Goal: Task Accomplishment & Management: Manage account settings

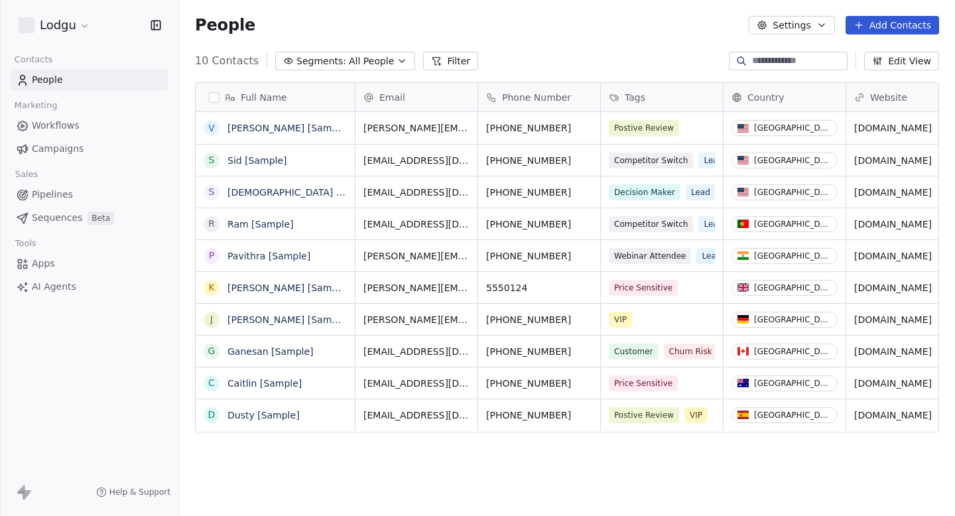
scroll to position [454, 776]
click at [82, 138] on link "Campaigns" at bounding box center [89, 149] width 157 height 22
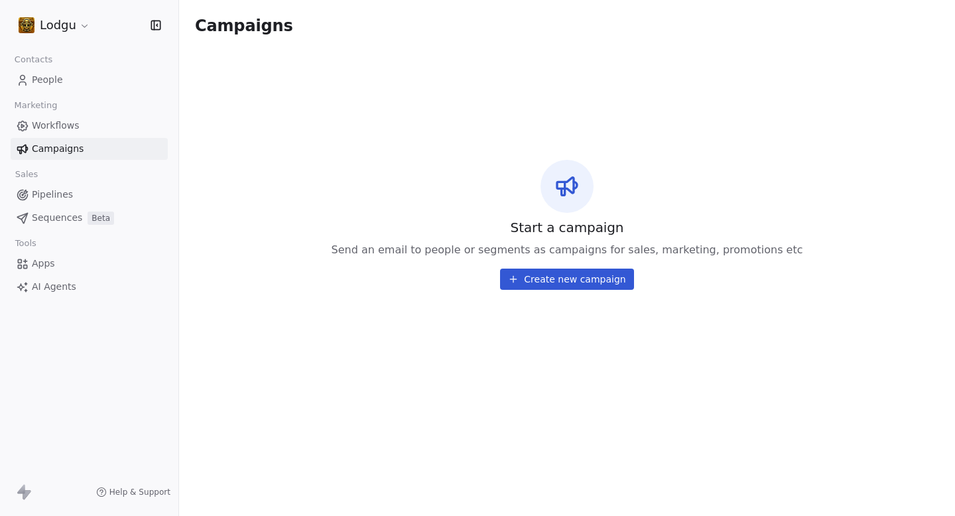
click at [89, 128] on link "Workflows" at bounding box center [89, 126] width 157 height 22
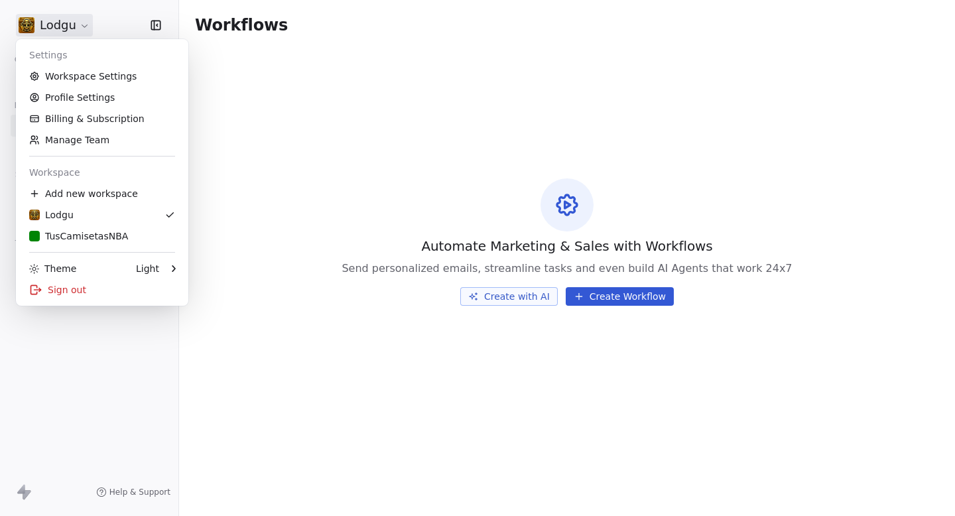
click at [48, 27] on html "Lodgu Contacts People Marketing Workflows Campaigns Sales Pipelines Sequences B…" at bounding box center [477, 258] width 955 height 516
click at [88, 233] on div "TusCamisetasNBA" at bounding box center [78, 235] width 99 height 13
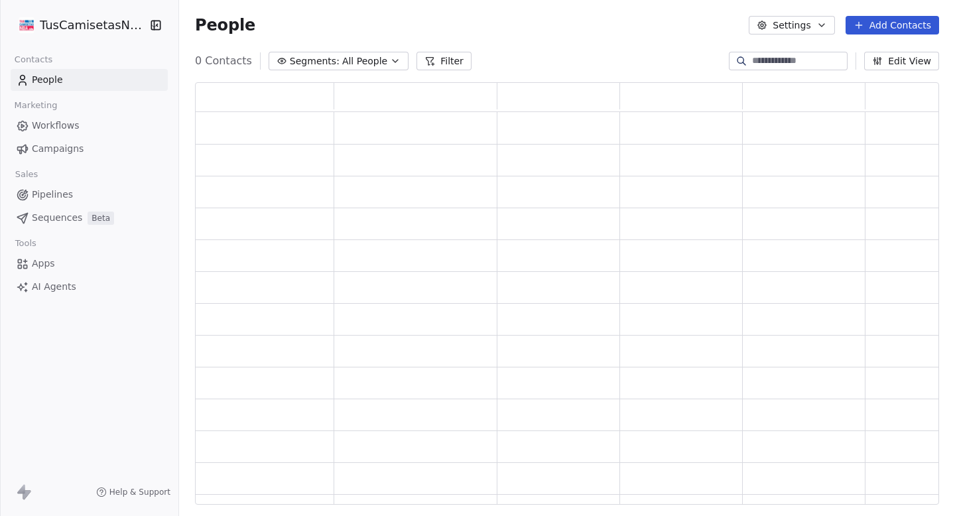
scroll to position [422, 744]
click at [83, 159] on link "Campaigns" at bounding box center [89, 149] width 157 height 22
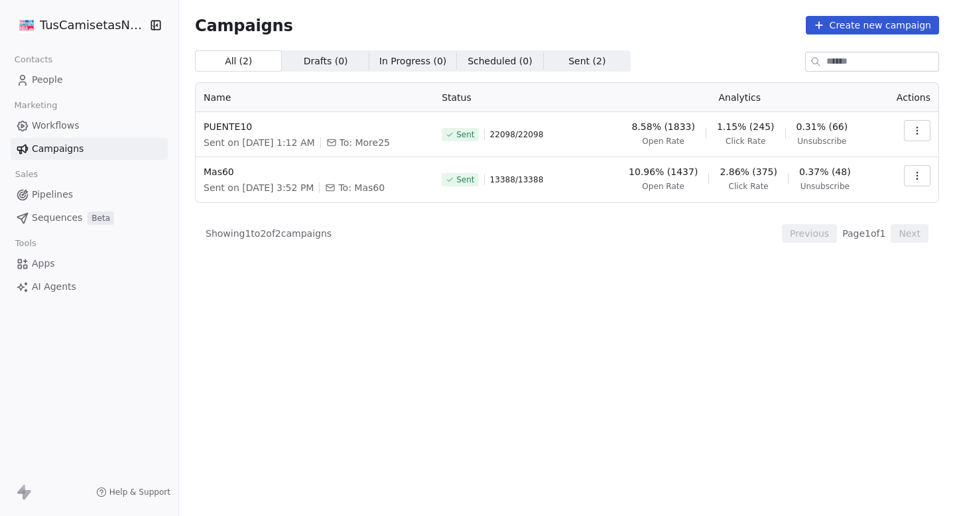
click at [65, 29] on html "TusCamisetasNBA Contacts People Marketing Workflows Campaigns Sales Pipelines S…" at bounding box center [477, 258] width 955 height 516
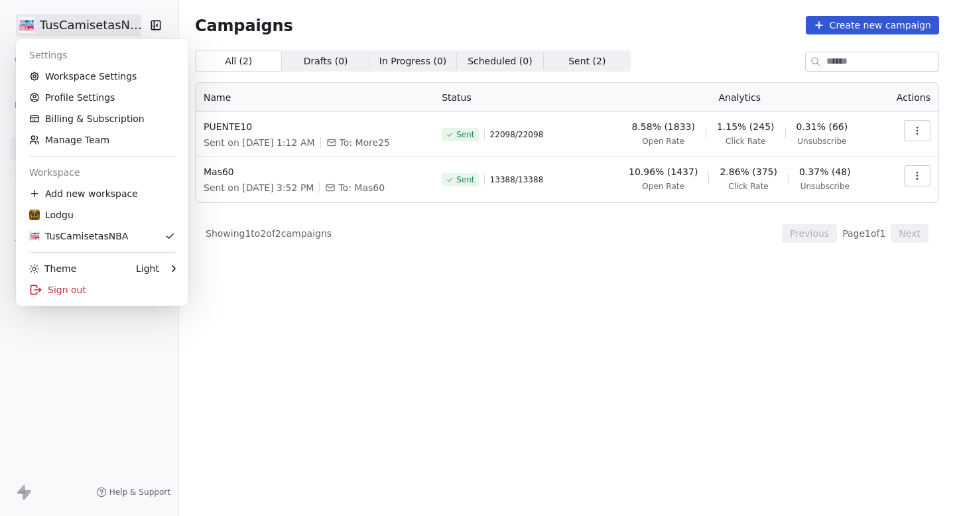
click at [78, 67] on link "Workspace Settings" at bounding box center [102, 76] width 162 height 21
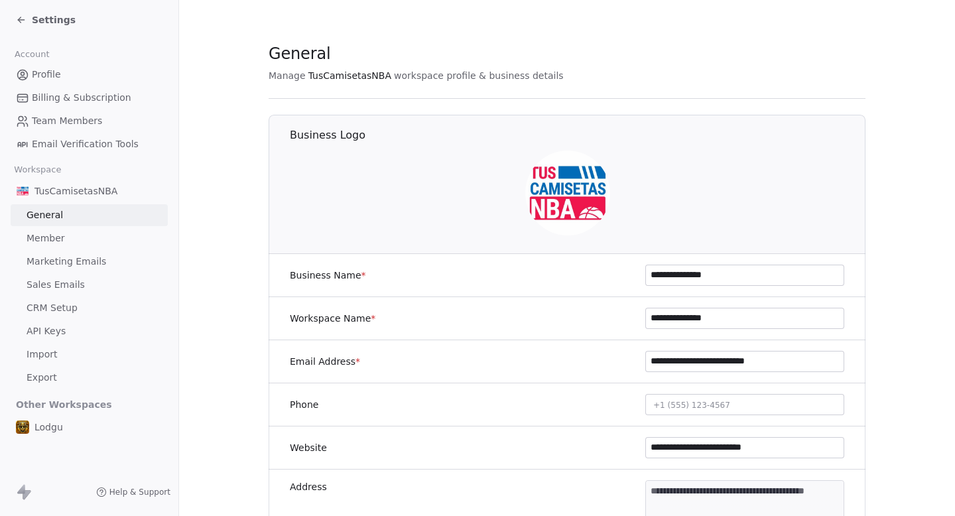
click at [84, 268] on span "Marketing Emails" at bounding box center [67, 262] width 80 height 14
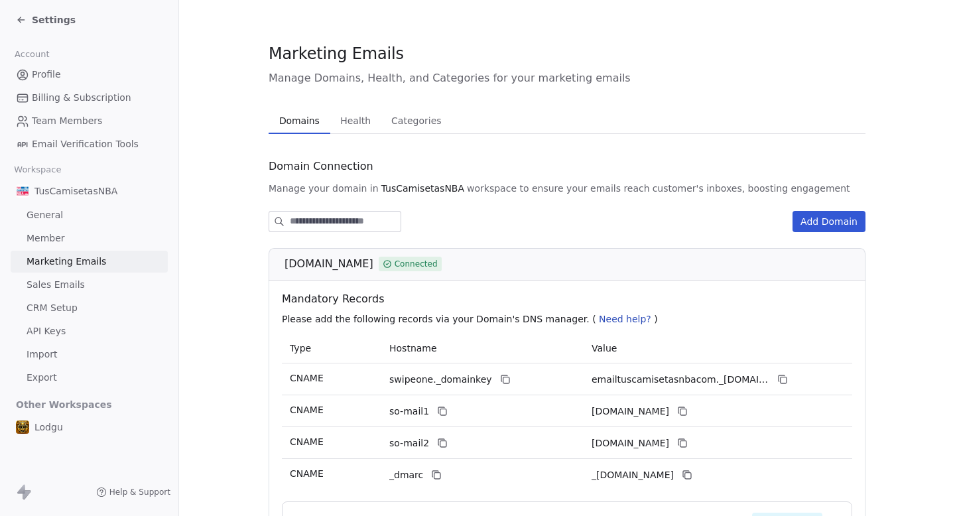
drag, startPoint x: 285, startPoint y: 269, endPoint x: 422, endPoint y: 269, distance: 137.3
click at [422, 269] on div "[DOMAIN_NAME] Connected" at bounding box center [572, 264] width 574 height 16
copy span "[DOMAIN_NAME]"
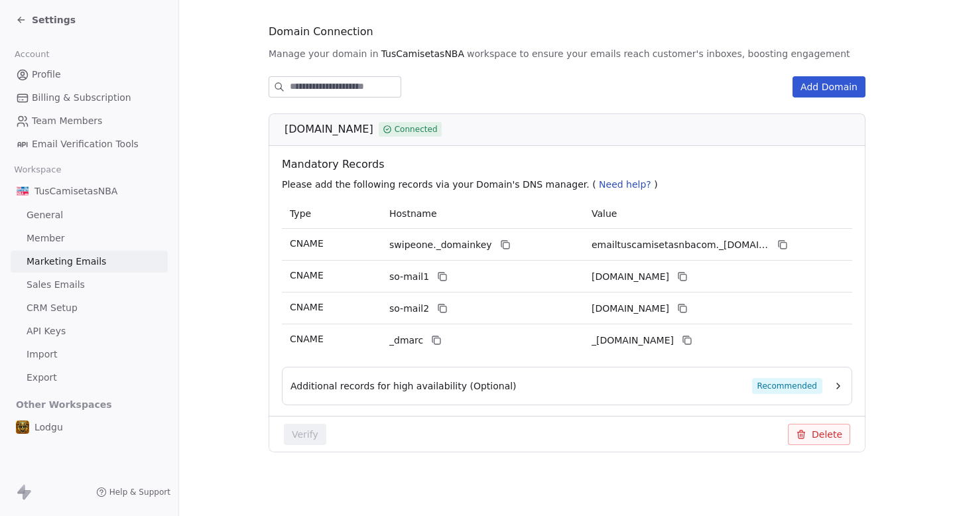
copy span "[DOMAIN_NAME]"
click at [32, 17] on span "Settings" at bounding box center [54, 19] width 44 height 13
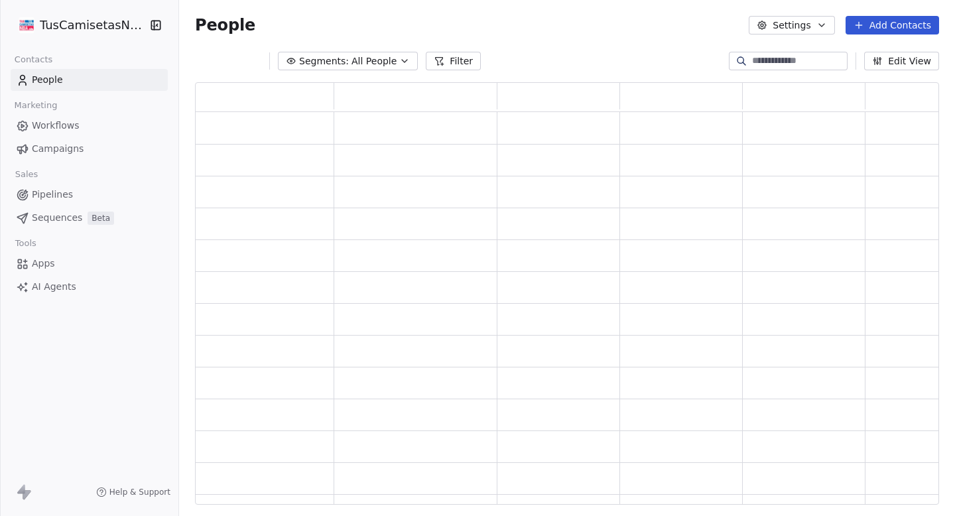
scroll to position [422, 744]
click at [60, 139] on link "Campaigns" at bounding box center [89, 149] width 157 height 22
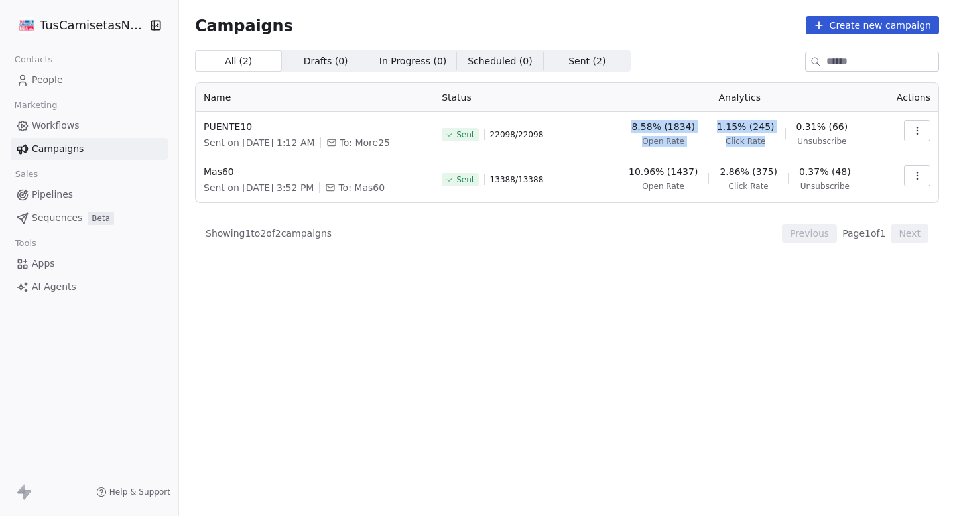
drag, startPoint x: 630, startPoint y: 116, endPoint x: 808, endPoint y: 190, distance: 192.4
click at [797, 176] on tbody "PUENTE10 Sent on [DATE] 1:12 AM To: More25 Sent 22098 / 22098 8.58% (1834) Open…" at bounding box center [567, 157] width 743 height 90
click at [808, 190] on span "Unsubscribe" at bounding box center [825, 186] width 49 height 11
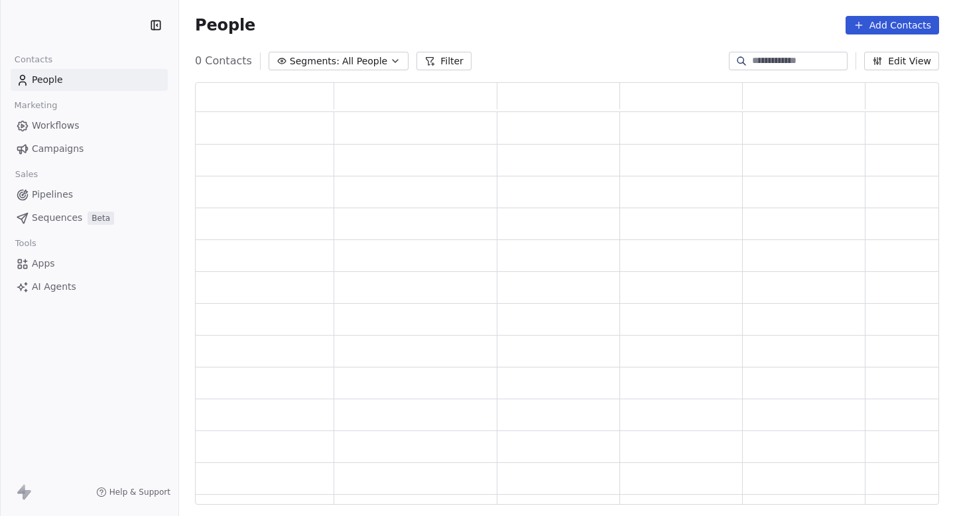
scroll to position [422, 744]
